Goal: Task Accomplishment & Management: Manage account settings

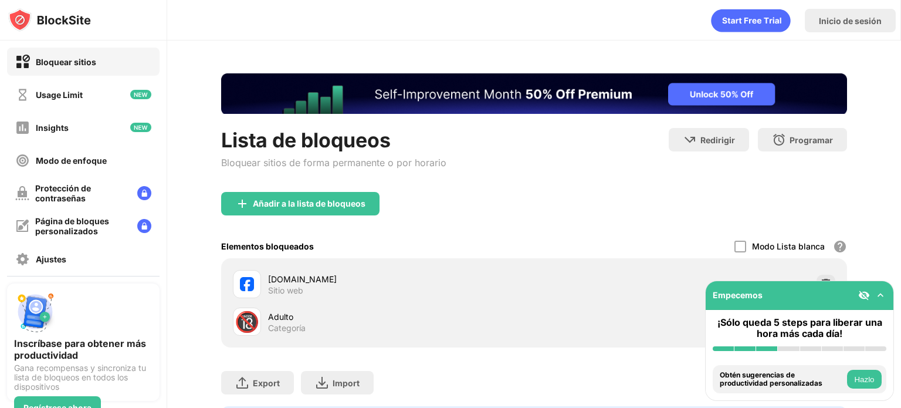
click at [884, 295] on img at bounding box center [880, 295] width 12 height 12
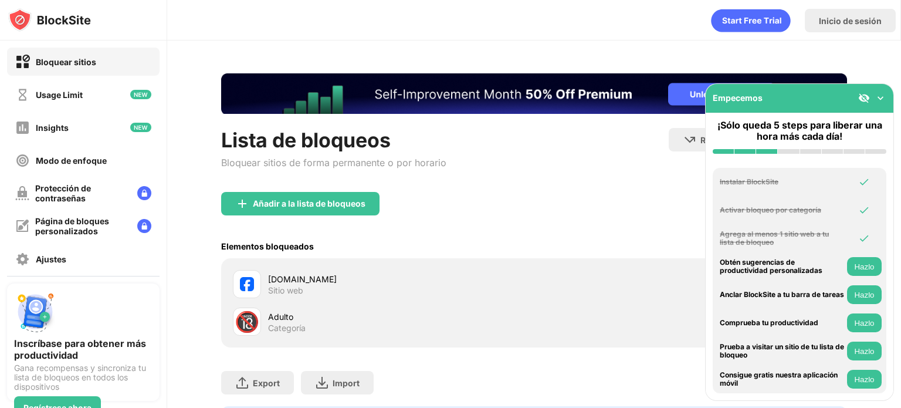
click at [881, 96] on img at bounding box center [880, 98] width 12 height 12
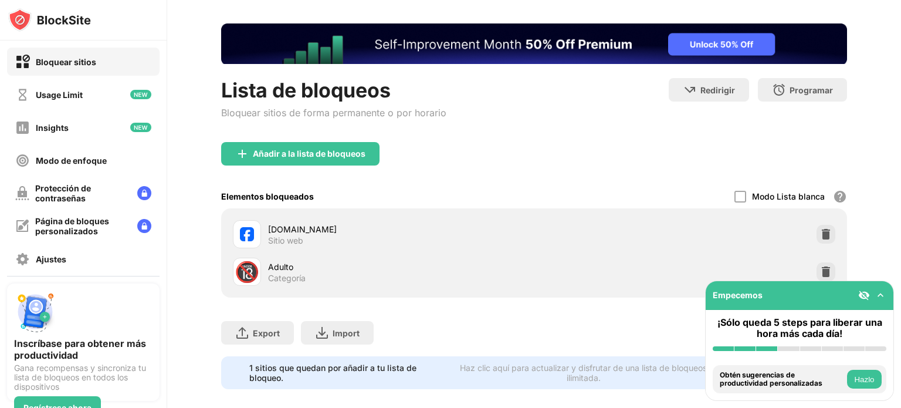
scroll to position [59, 0]
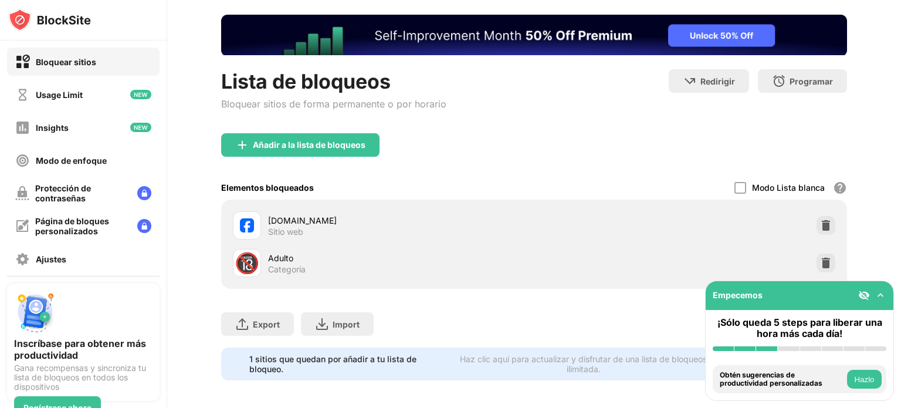
click at [816, 231] on div "facebook.com Sitio web" at bounding box center [534, 225] width 612 height 38
click at [820, 230] on img at bounding box center [826, 225] width 12 height 12
